Goal: Task Accomplishment & Management: Manage account settings

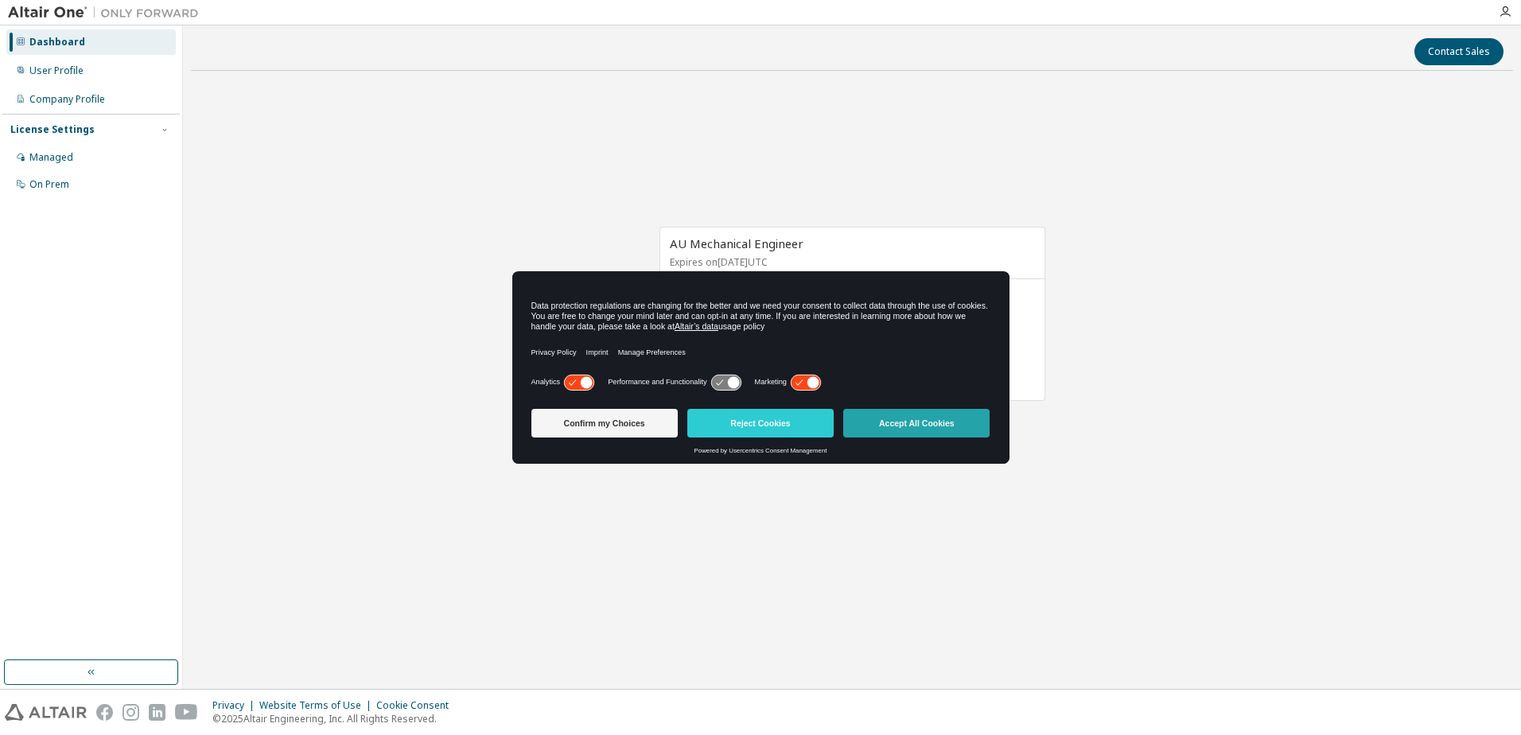
click at [933, 426] on button "Accept All Cookies" at bounding box center [916, 423] width 146 height 29
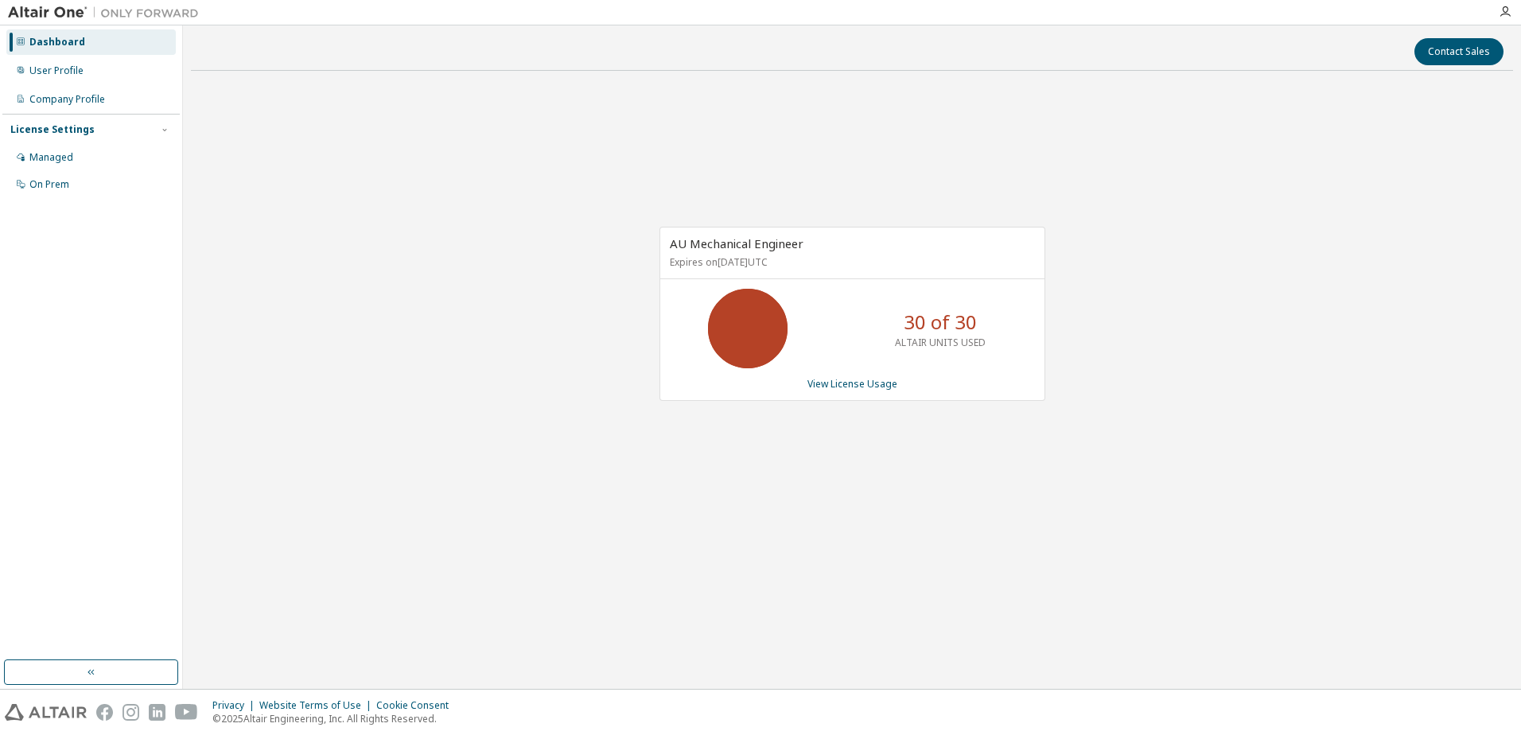
click at [1480, 621] on div "Contact Sales AU Mechanical Engineer Expires on June 22, 2026 UTC 30 of 30 ALTA…" at bounding box center [852, 357] width 1322 height 648
click at [1034, 554] on div "AU Mechanical Engineer Expires on June 22, 2026 UTC 30 of 30 ALTAIR UNITS USED …" at bounding box center [852, 323] width 1322 height 478
click at [851, 385] on link "View License Usage" at bounding box center [853, 384] width 90 height 14
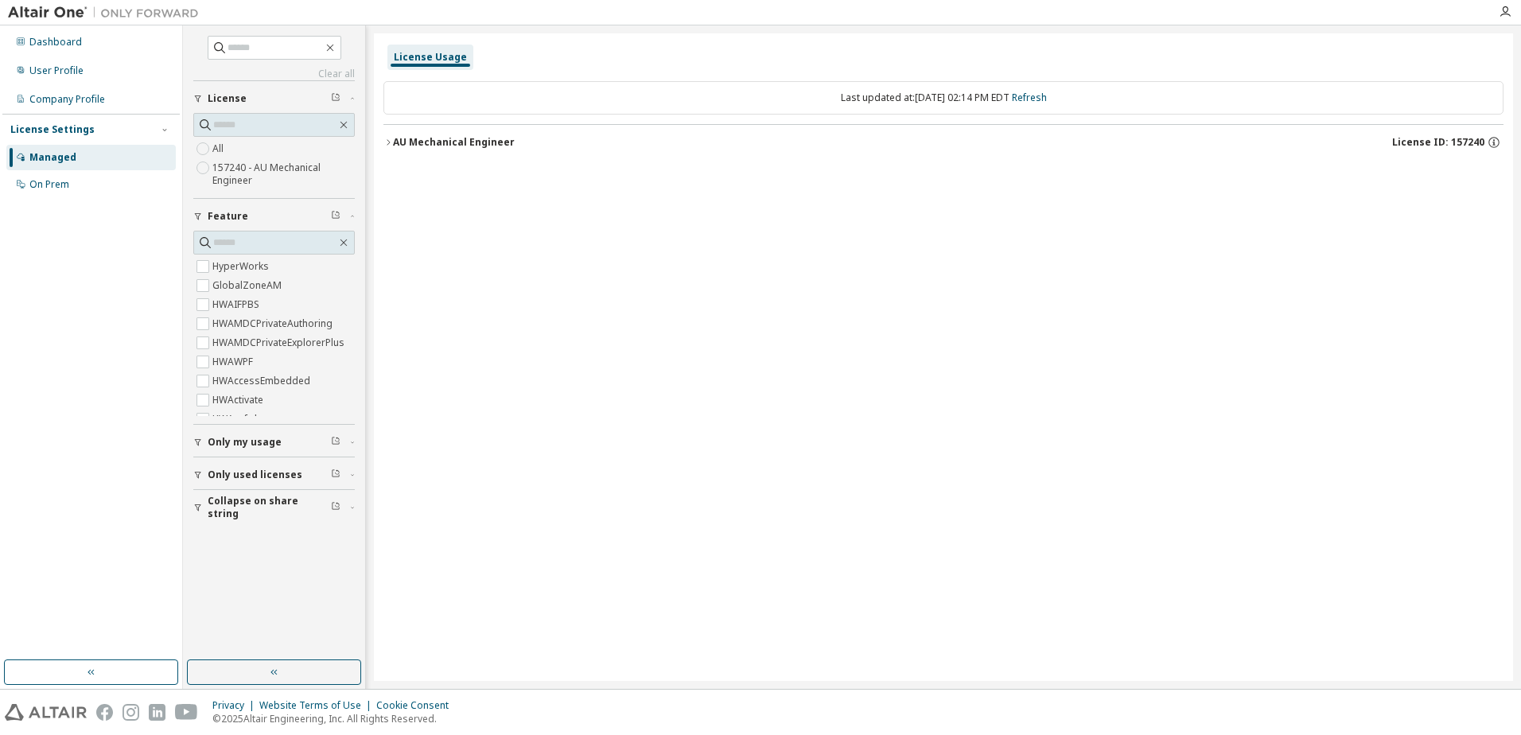
click at [428, 139] on div "AU Mechanical Engineer" at bounding box center [454, 142] width 122 height 13
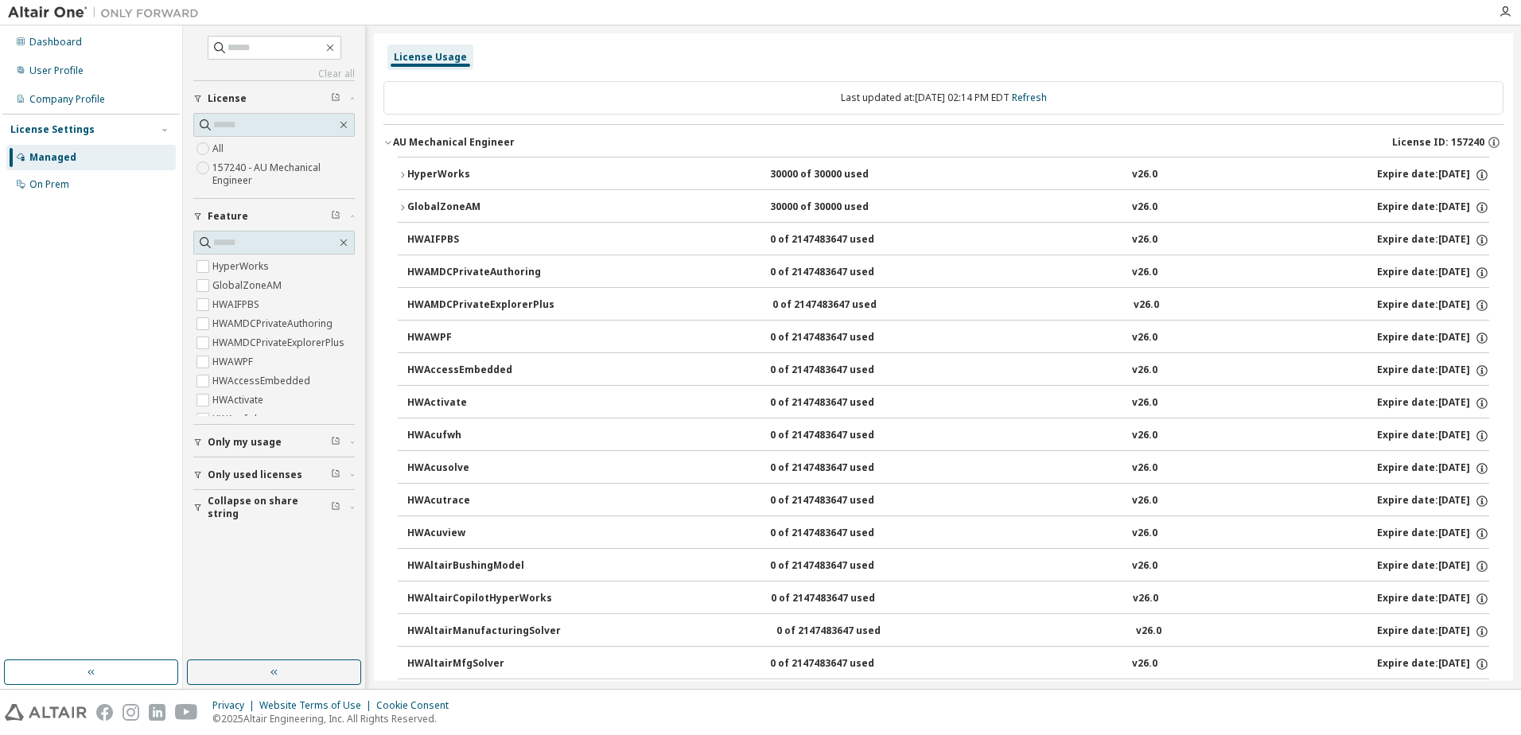
click at [461, 176] on div "HyperWorks" at bounding box center [478, 175] width 143 height 14
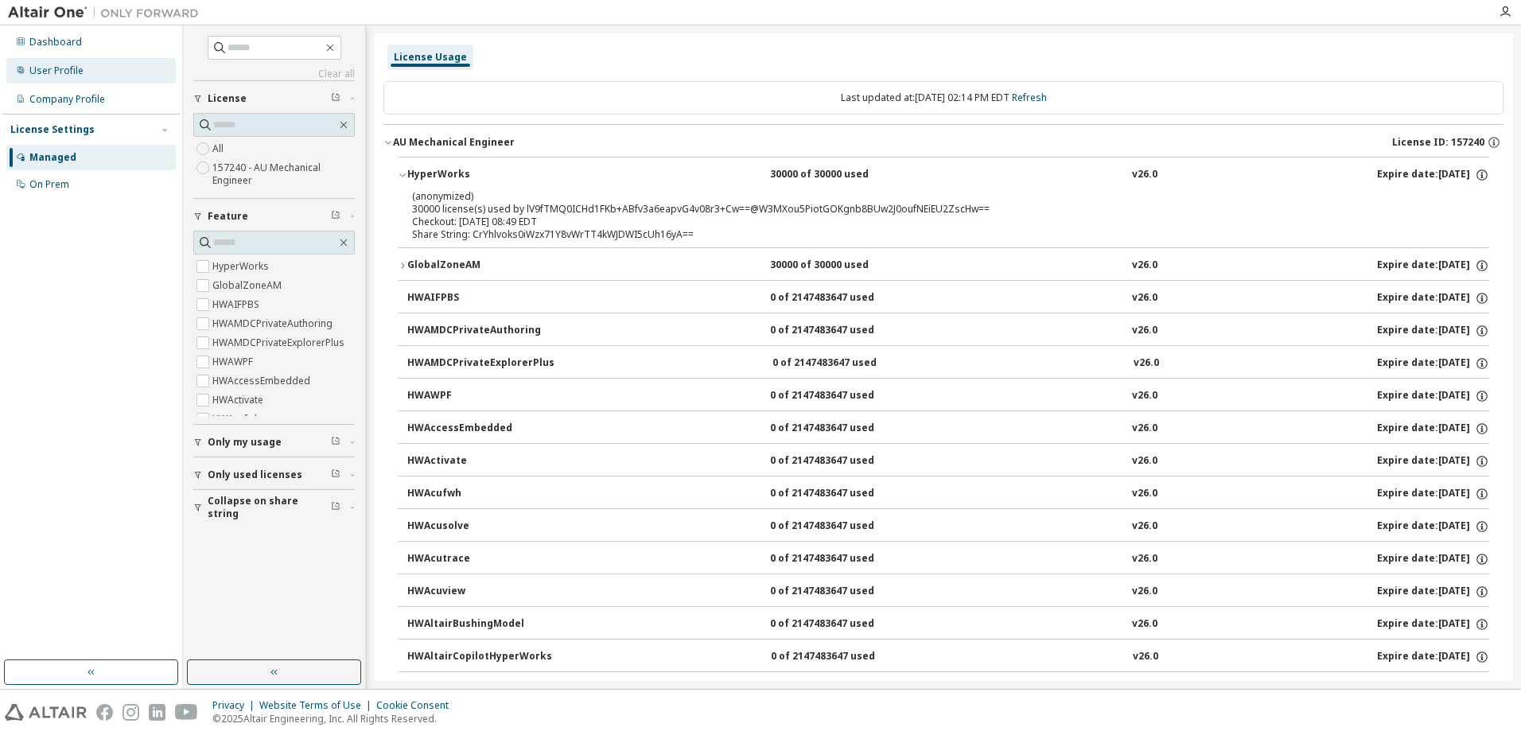
click at [72, 73] on div "User Profile" at bounding box center [56, 70] width 54 height 13
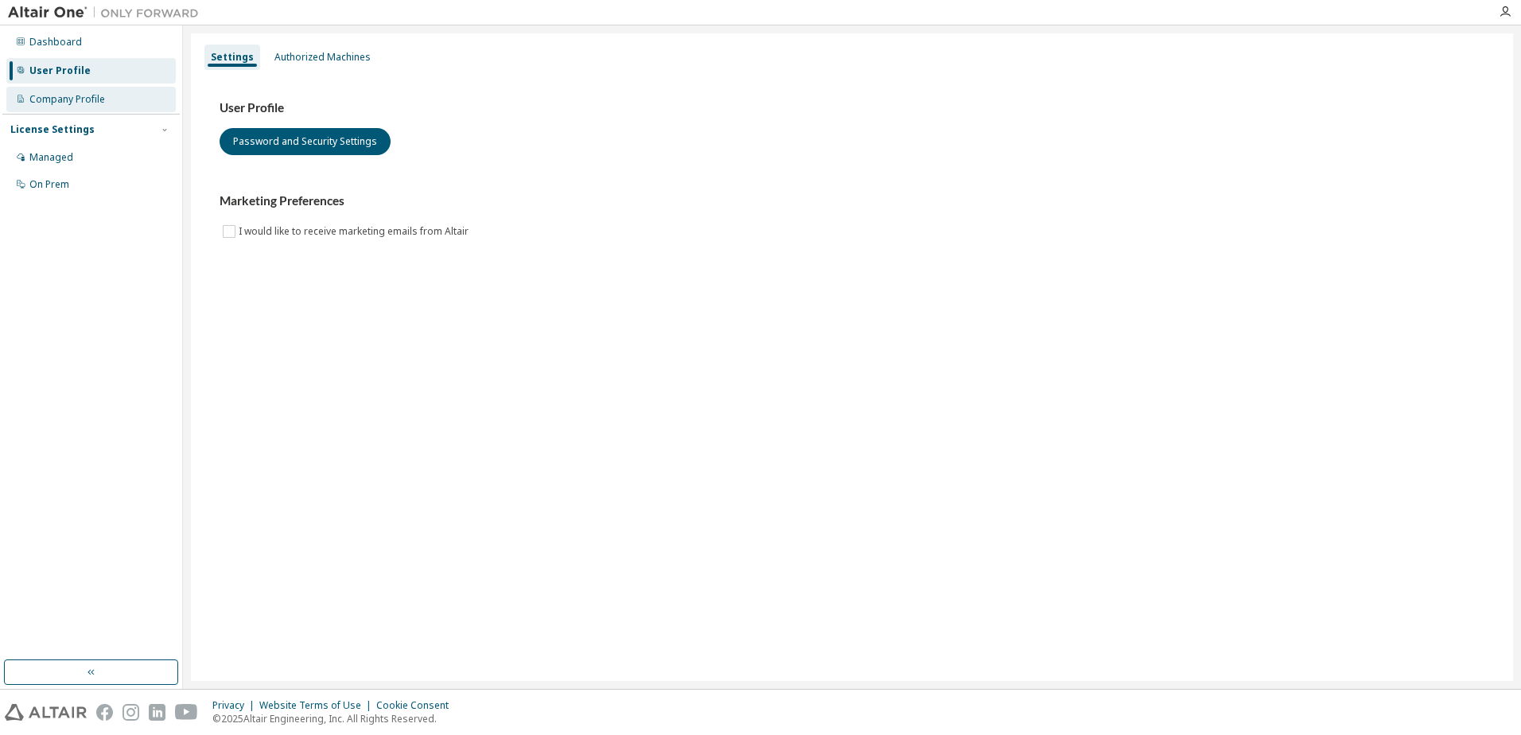
click at [72, 94] on div "Company Profile" at bounding box center [67, 99] width 76 height 13
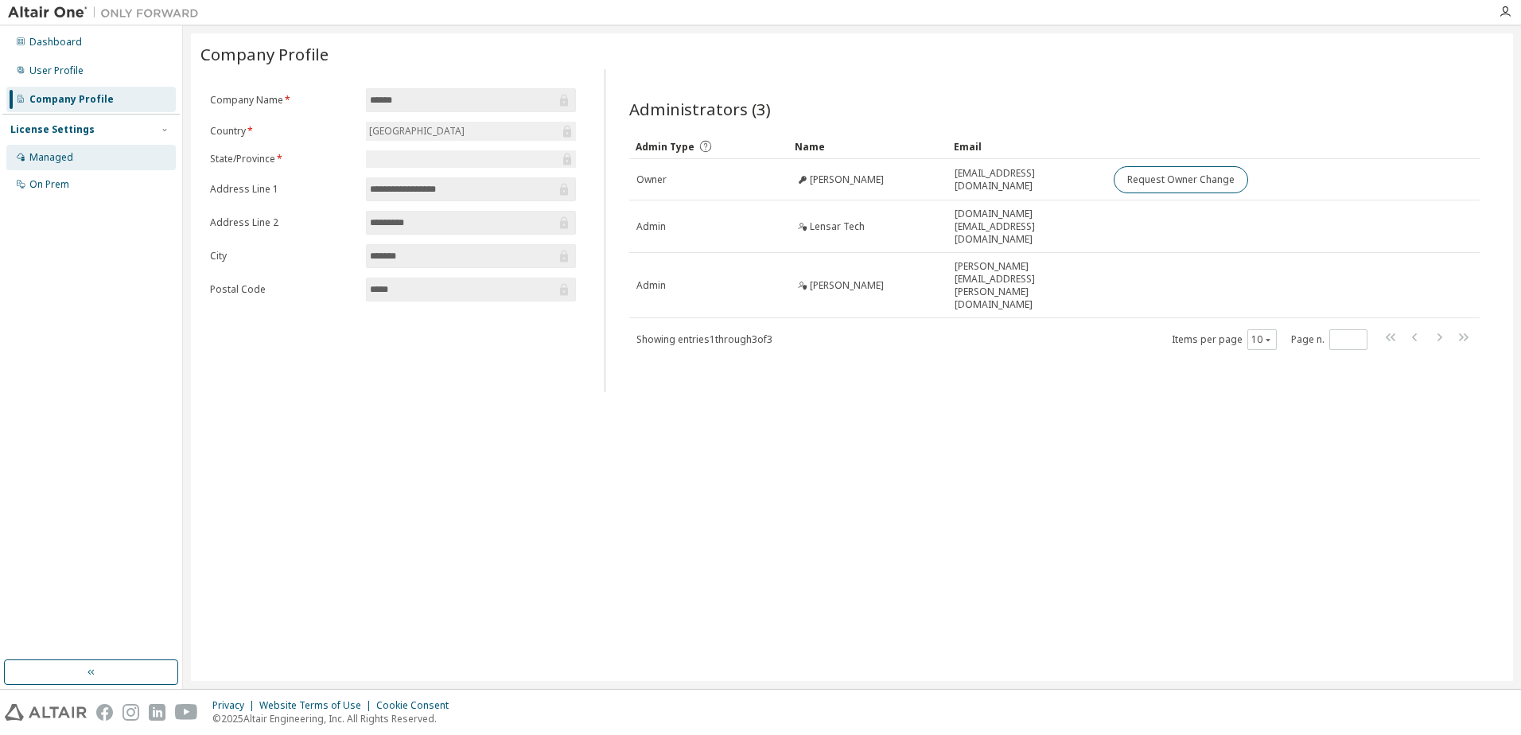
click at [47, 157] on div "Managed" at bounding box center [51, 157] width 44 height 13
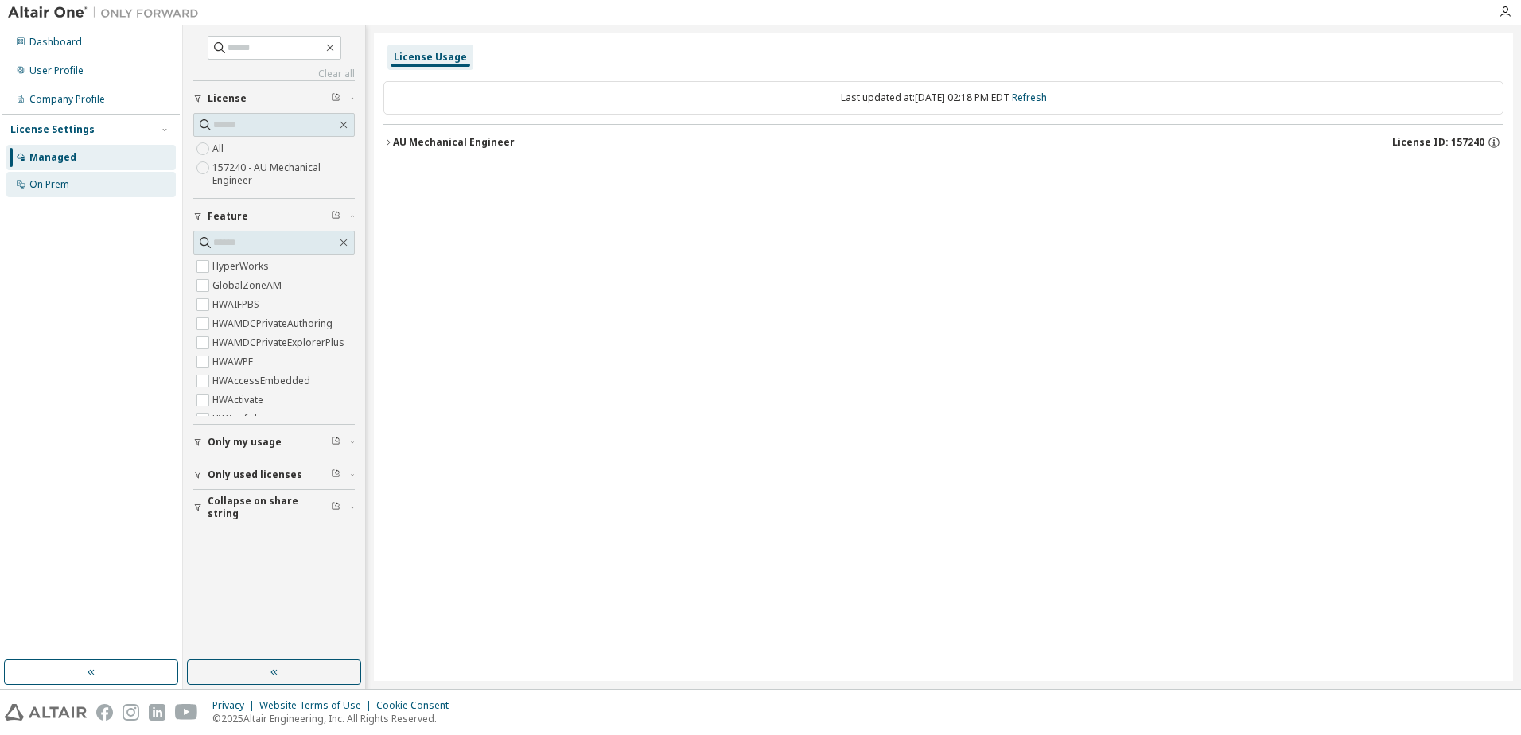
click at [66, 191] on div "On Prem" at bounding box center [90, 184] width 169 height 25
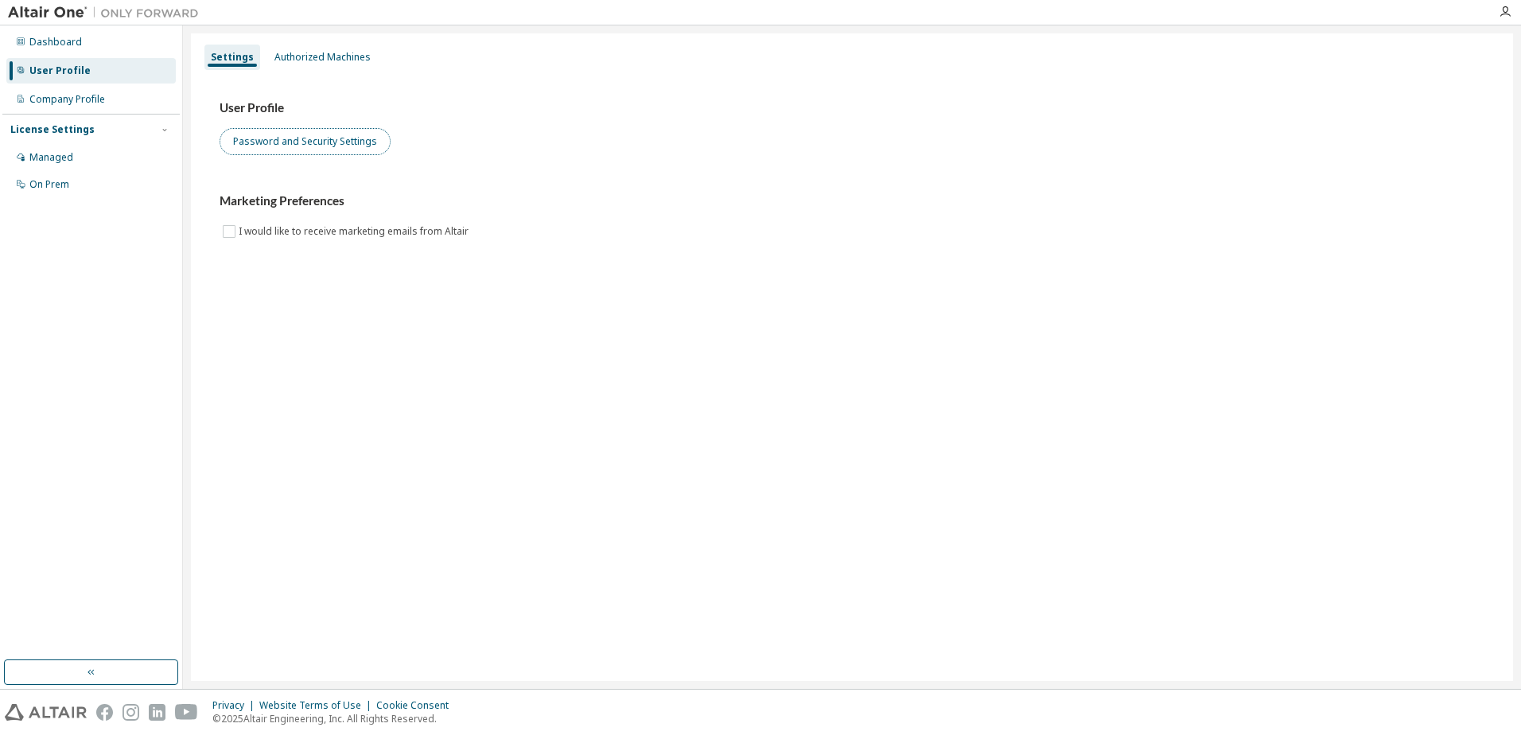
click at [314, 140] on button "Password and Security Settings" at bounding box center [305, 141] width 171 height 27
